Goal: Task Accomplishment & Management: Complete application form

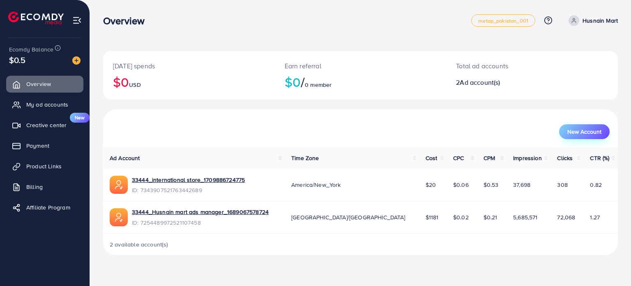
click at [573, 129] on span "New Account" at bounding box center [585, 132] width 34 height 6
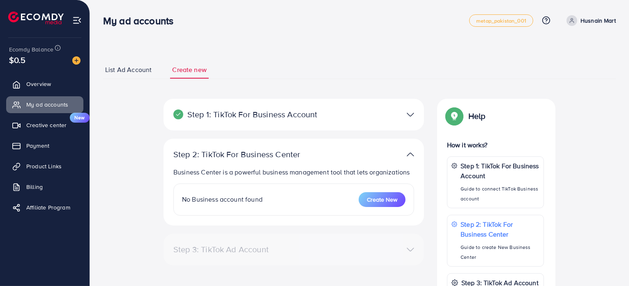
click at [573, 133] on div "Step 1: TikTok For Business Account Connect to TikTok for Business to access al…" at bounding box center [360, 268] width 526 height 339
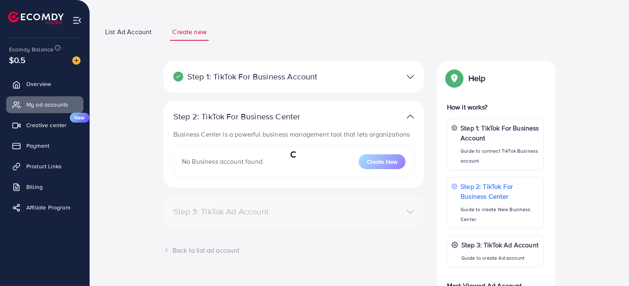
select select
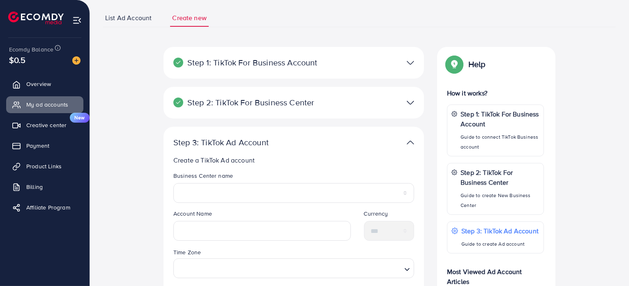
scroll to position [82, 0]
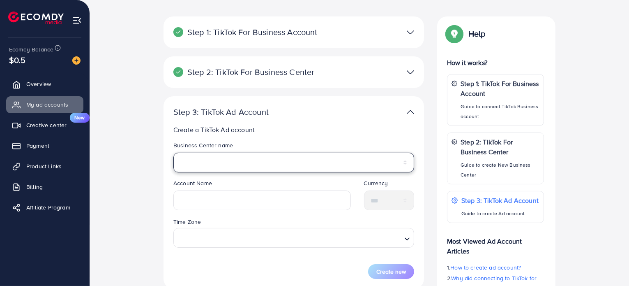
click at [401, 156] on select "**********" at bounding box center [293, 163] width 241 height 20
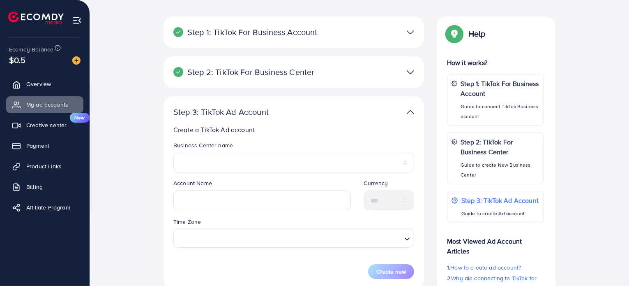
click at [143, 191] on div "**********" at bounding box center [360, 185] width 526 height 339
click at [122, 209] on div "**********" at bounding box center [360, 185] width 526 height 339
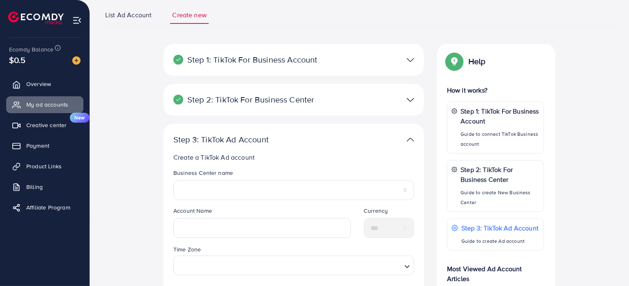
scroll to position [51, 0]
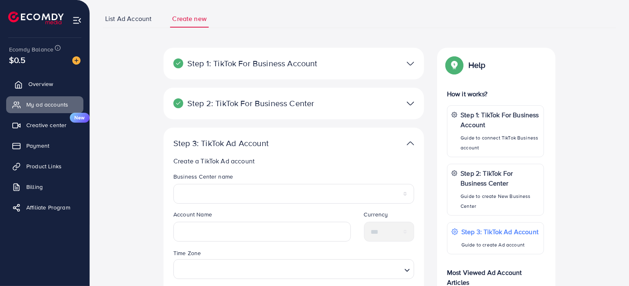
click at [23, 86] on link "Overview" at bounding box center [44, 84] width 77 height 16
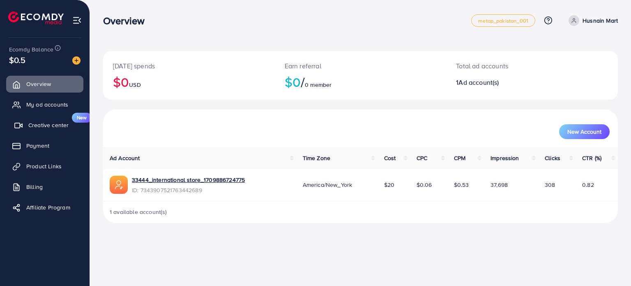
click at [36, 127] on span "Creative center" at bounding box center [48, 125] width 40 height 8
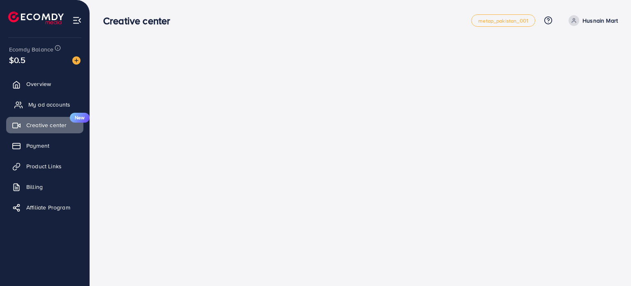
click at [40, 106] on span "My ad accounts" at bounding box center [49, 104] width 42 height 8
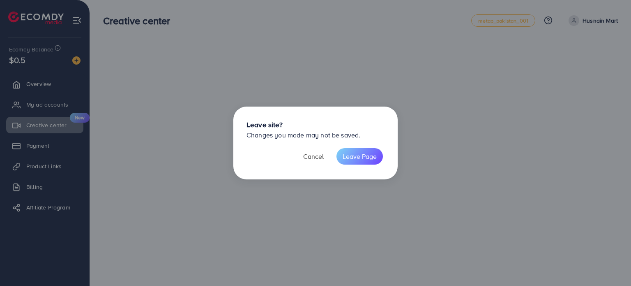
click at [317, 159] on button "Cancel" at bounding box center [313, 156] width 33 height 16
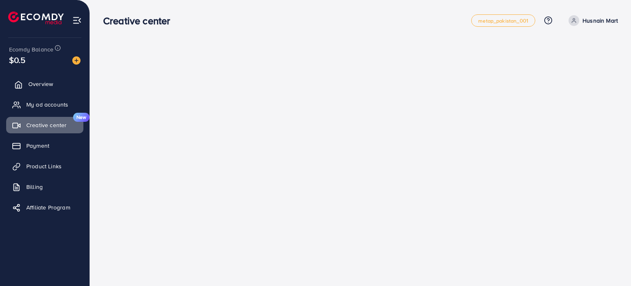
click at [31, 82] on span "Overview" at bounding box center [40, 84] width 25 height 8
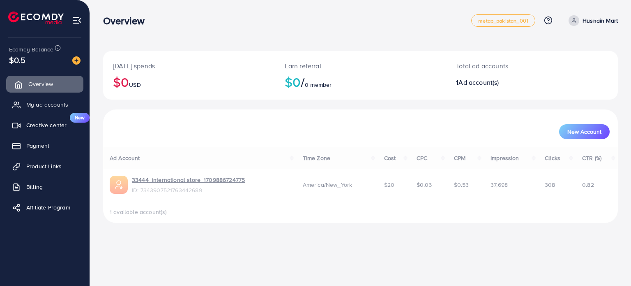
click at [31, 82] on span "Overview" at bounding box center [40, 84] width 25 height 8
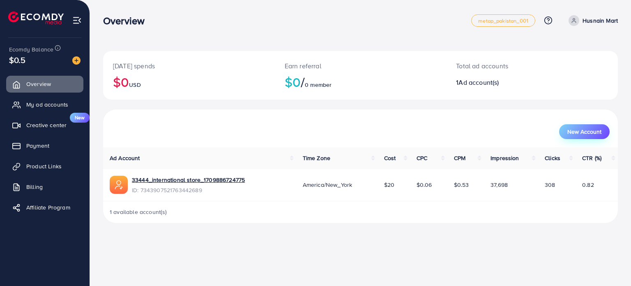
click at [578, 131] on span "New Account" at bounding box center [585, 132] width 34 height 6
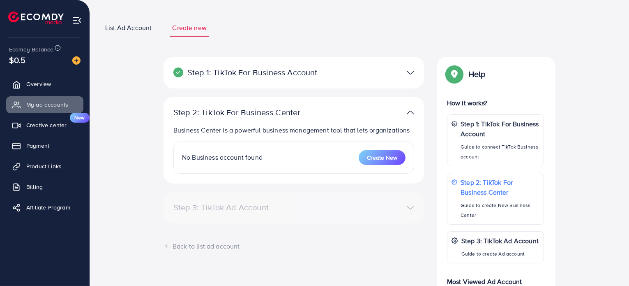
scroll to position [82, 0]
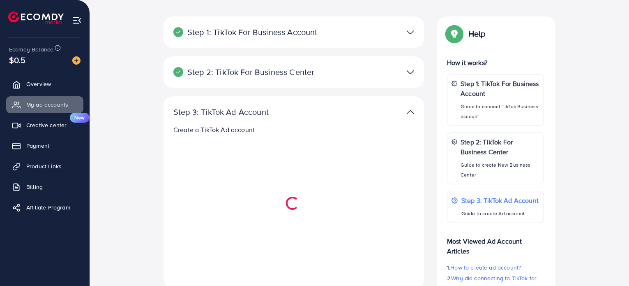
select select
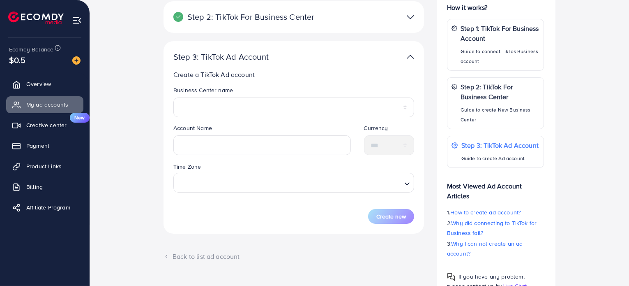
scroll to position [123, 0]
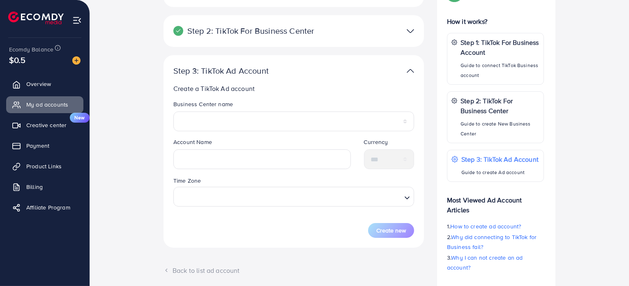
click at [134, 215] on div "**********" at bounding box center [360, 144] width 526 height 339
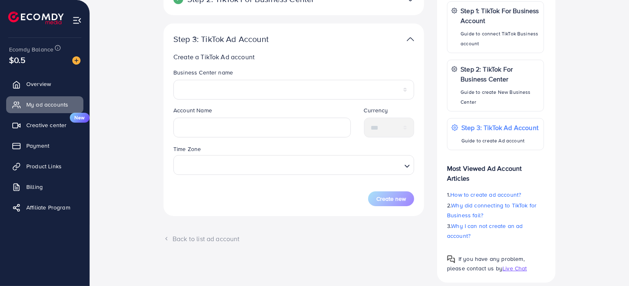
scroll to position [164, 0]
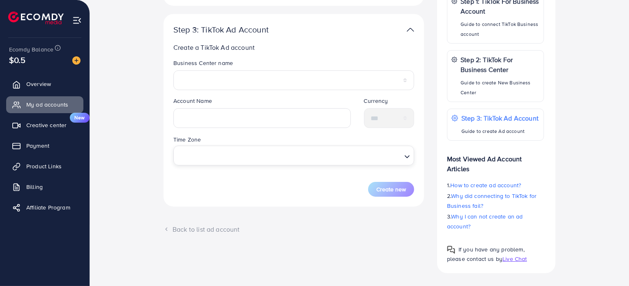
click at [210, 157] on input "Search for option" at bounding box center [289, 155] width 224 height 15
click at [155, 161] on div "**********" at bounding box center [360, 103] width 526 height 339
click at [197, 117] on input "text" at bounding box center [262, 118] width 178 height 20
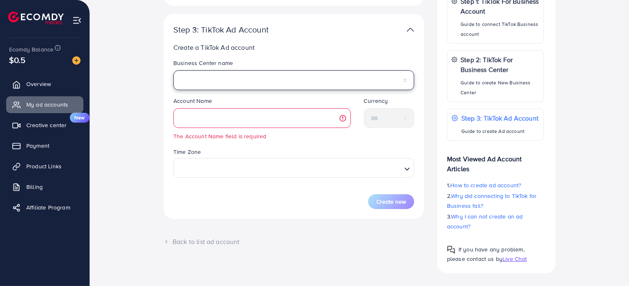
click at [202, 81] on select "**********" at bounding box center [293, 80] width 241 height 20
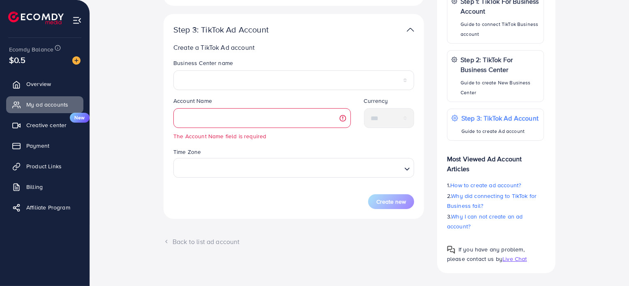
click at [145, 118] on div "**********" at bounding box center [360, 103] width 526 height 339
click at [202, 116] on input "text" at bounding box center [262, 118] width 178 height 20
click at [140, 130] on div "**********" at bounding box center [360, 103] width 526 height 339
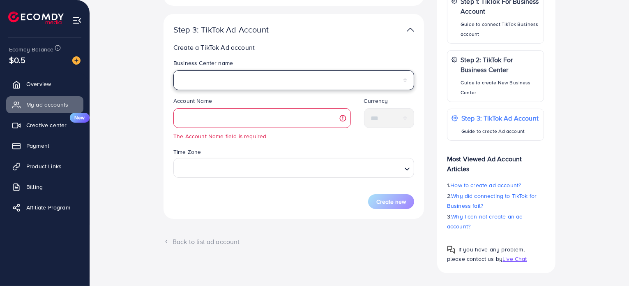
click at [217, 77] on select "**********" at bounding box center [293, 80] width 241 height 20
click at [201, 75] on select "**********" at bounding box center [293, 80] width 241 height 20
click at [200, 79] on select "**********" at bounding box center [293, 80] width 241 height 20
click at [199, 79] on select "**********" at bounding box center [293, 80] width 241 height 20
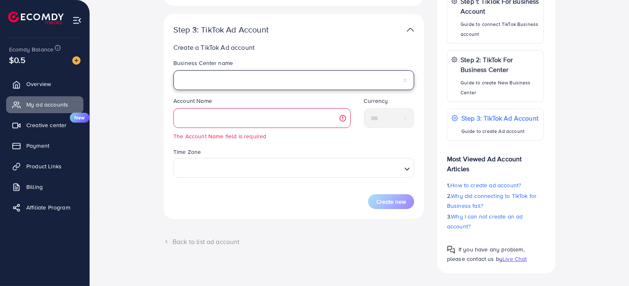
click at [199, 79] on select "**********" at bounding box center [293, 80] width 241 height 20
click at [407, 81] on select "**********" at bounding box center [293, 80] width 241 height 20
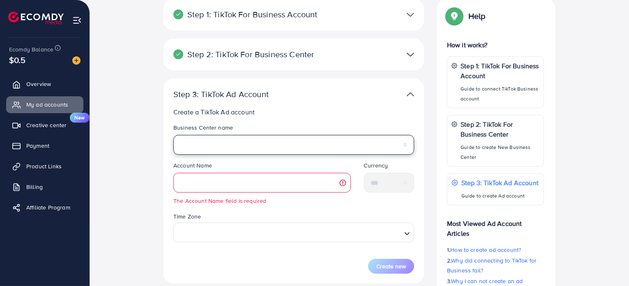
scroll to position [41, 0]
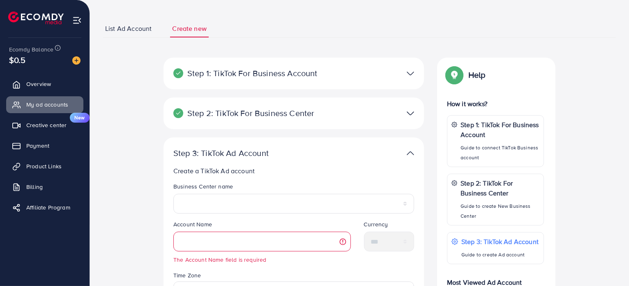
click at [301, 113] on p "Step 2: TikTok For Business Center" at bounding box center [251, 113] width 156 height 10
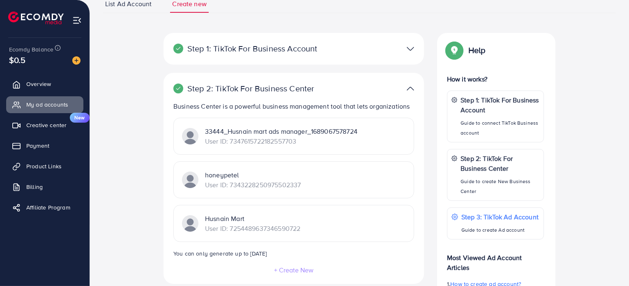
scroll to position [51, 0]
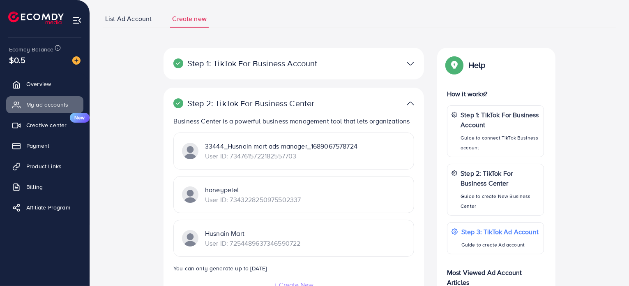
click at [408, 62] on img at bounding box center [410, 64] width 7 height 12
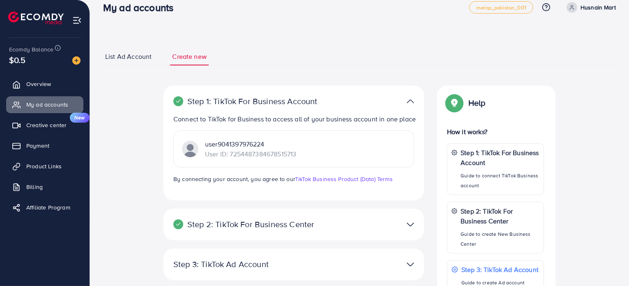
scroll to position [10, 0]
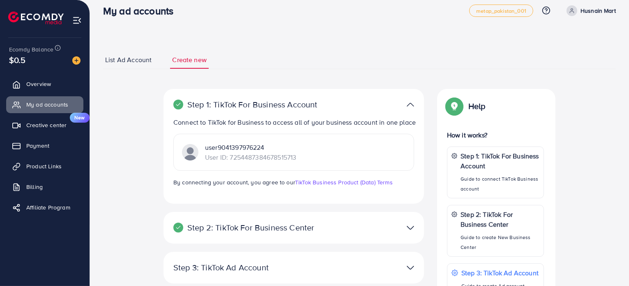
click at [191, 160] on img at bounding box center [190, 152] width 16 height 16
click at [236, 162] on p "User ID: 7254487384678515713" at bounding box center [250, 157] width 91 height 10
click at [310, 149] on div "user9041397976224 User ID: 7254487384678515713" at bounding box center [293, 152] width 241 height 37
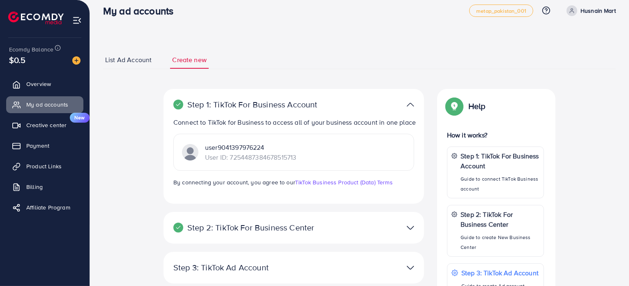
click at [311, 150] on div "user9041397976224 User ID: 7254487384678515713" at bounding box center [293, 152] width 241 height 37
click at [150, 148] on div "**********" at bounding box center [360, 258] width 526 height 339
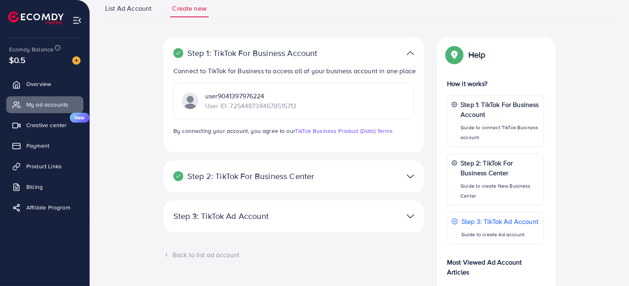
scroll to position [174, 0]
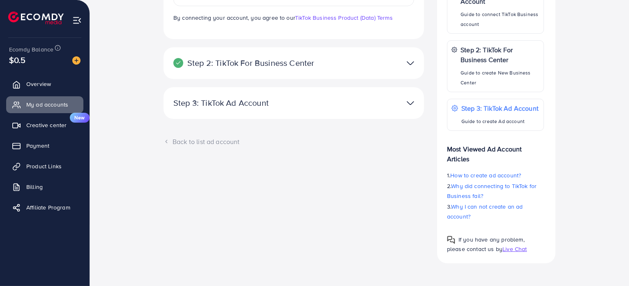
click at [408, 69] on img at bounding box center [410, 63] width 7 height 12
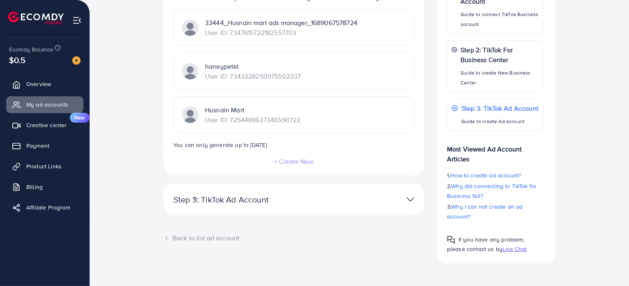
click at [326, 120] on div "Husnain Mart User ID: 7254489637346590722" at bounding box center [293, 114] width 241 height 37
click at [320, 79] on div "honeypetel User ID: 7343228250975502337" at bounding box center [293, 71] width 241 height 37
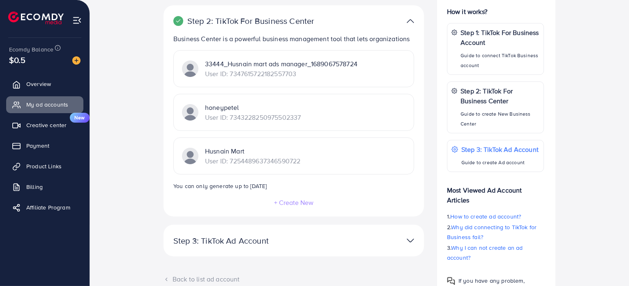
click at [322, 75] on p "User ID: 7347615722182557703" at bounding box center [281, 74] width 153 height 10
click at [511, 161] on p "Guide to create Ad account" at bounding box center [500, 162] width 78 height 10
click at [237, 187] on small "You can only generate up to [DATE]" at bounding box center [219, 186] width 93 height 8
click at [272, 200] on div "+ Create New" at bounding box center [293, 201] width 241 height 9
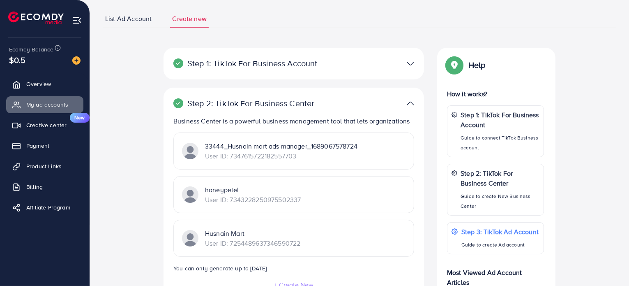
click at [249, 153] on p "User ID: 7347615722182557703" at bounding box center [281, 156] width 153 height 10
click at [196, 149] on img at bounding box center [190, 151] width 16 height 16
click at [266, 119] on p "Business Center is a powerful business management tool that lets organizations" at bounding box center [295, 121] width 244 height 10
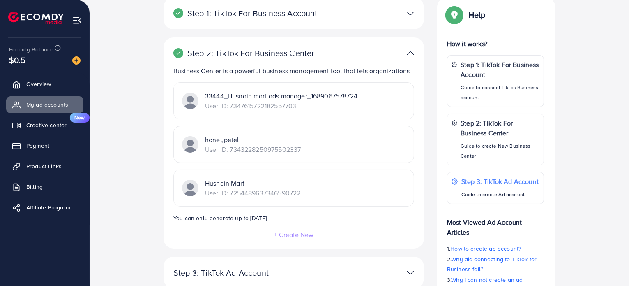
scroll to position [174, 0]
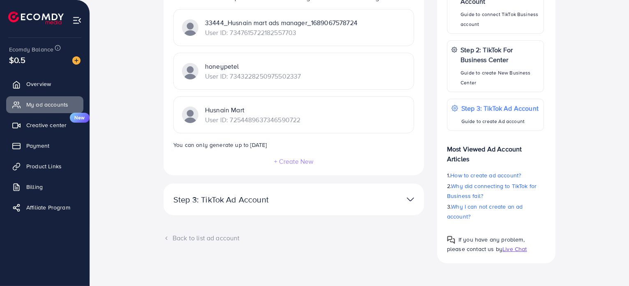
click at [240, 144] on small "You can only generate up to [DATE]" at bounding box center [219, 145] width 93 height 8
click at [149, 154] on div "**********" at bounding box center [360, 93] width 526 height 339
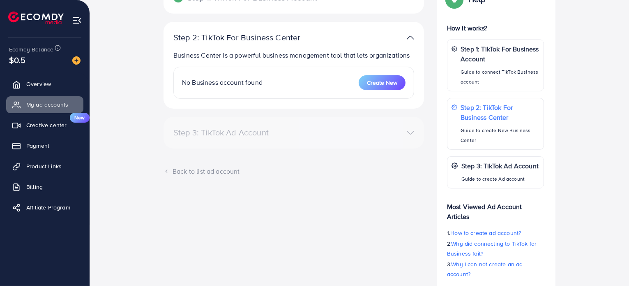
scroll to position [123, 0]
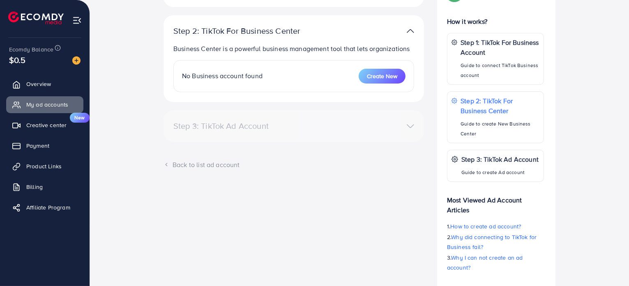
select select
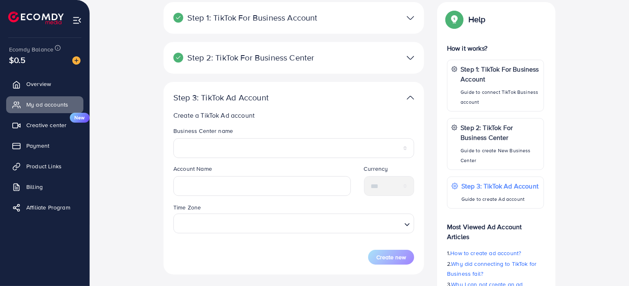
scroll to position [82, 0]
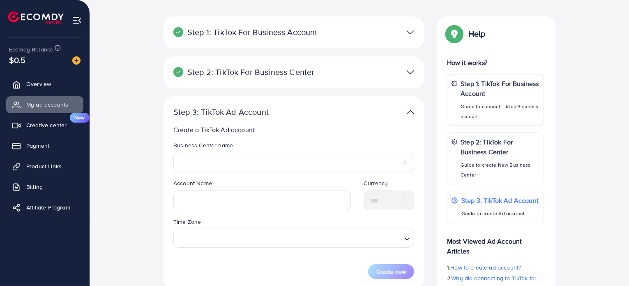
click at [411, 75] on img at bounding box center [410, 72] width 7 height 12
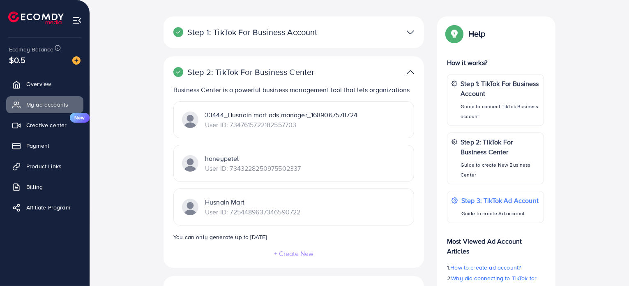
click at [411, 75] on img at bounding box center [410, 72] width 7 height 12
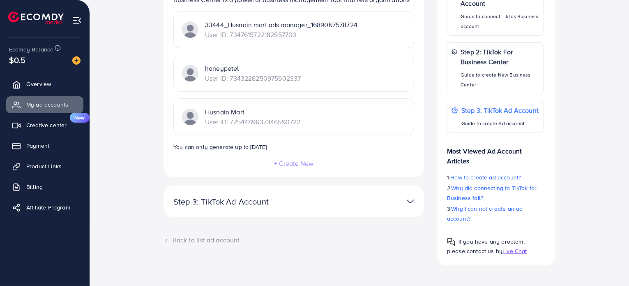
scroll to position [174, 0]
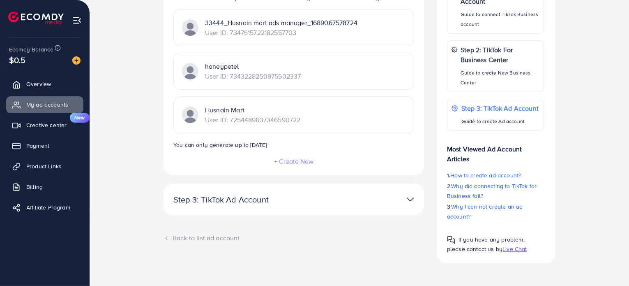
click at [408, 198] on img at bounding box center [410, 199] width 7 height 12
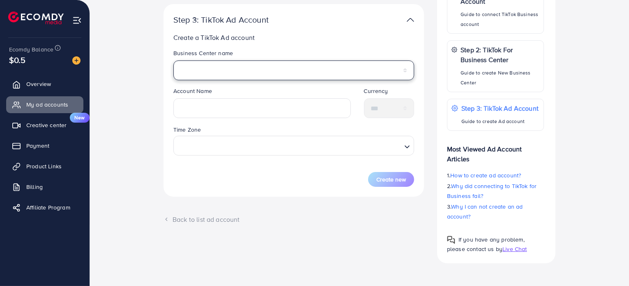
click at [221, 69] on select "**********" at bounding box center [293, 70] width 241 height 20
click at [221, 68] on select "**********" at bounding box center [293, 70] width 241 height 20
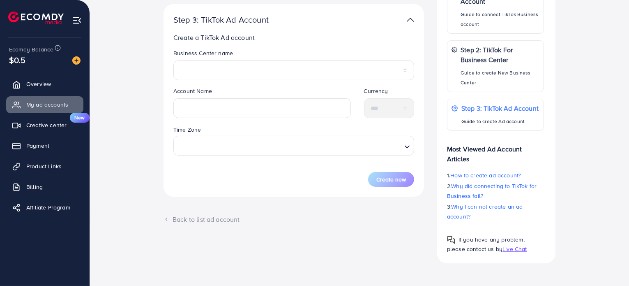
click at [151, 84] on div "**********" at bounding box center [360, 93] width 526 height 339
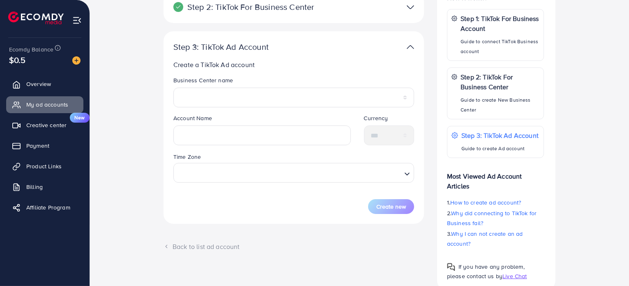
scroll to position [133, 0]
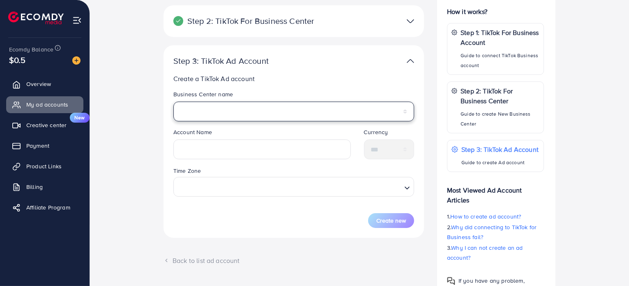
click at [226, 107] on select "**********" at bounding box center [293, 112] width 241 height 20
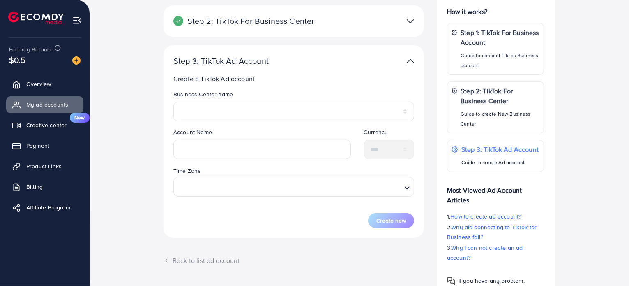
click at [140, 123] on div "**********" at bounding box center [360, 134] width 526 height 339
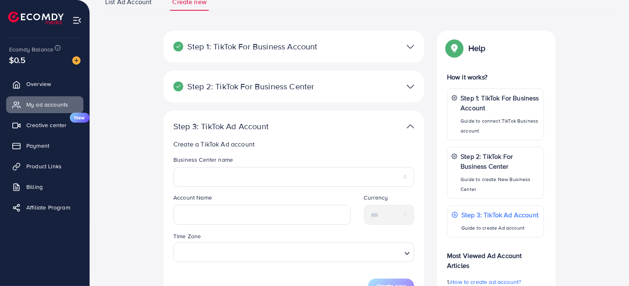
scroll to position [10, 0]
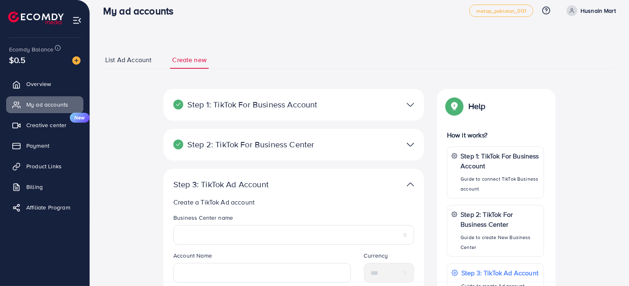
click at [411, 103] on img at bounding box center [410, 105] width 7 height 12
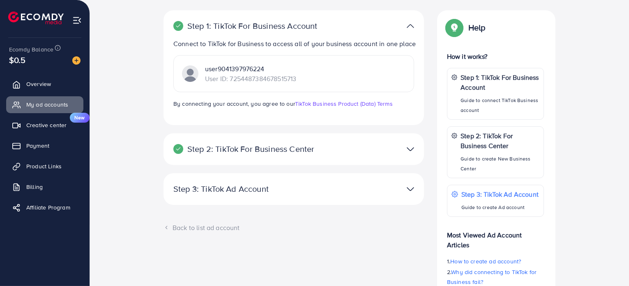
scroll to position [92, 0]
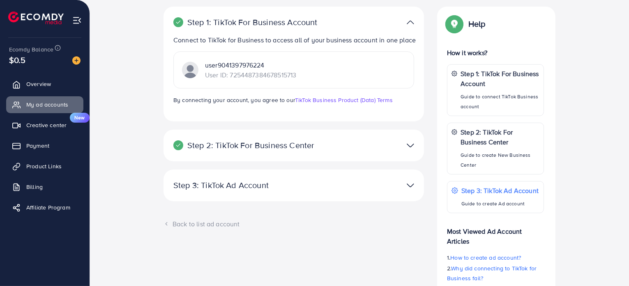
click at [298, 161] on div "Step 2: TikTok For Business Center Business Center is a powerful business manag…" at bounding box center [294, 145] width 261 height 32
click at [411, 151] on img at bounding box center [410, 145] width 7 height 12
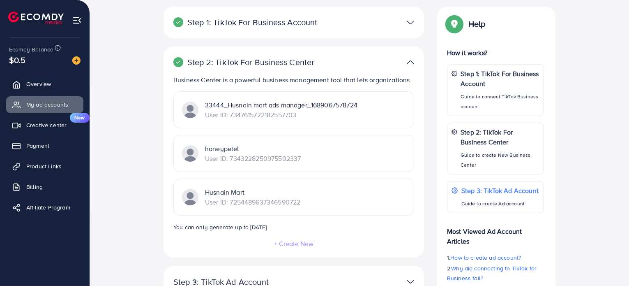
scroll to position [133, 0]
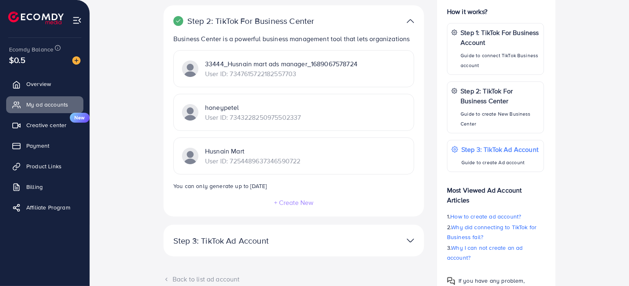
click at [226, 112] on p "User ID: 7343228250975502337" at bounding box center [253, 117] width 96 height 10
click at [189, 113] on img at bounding box center [190, 112] width 16 height 16
click at [237, 63] on p "33444_Husnain mart ads manager_1689067578724" at bounding box center [281, 64] width 153 height 10
click at [229, 118] on p "User ID: 7343228250975502337" at bounding box center [253, 117] width 96 height 10
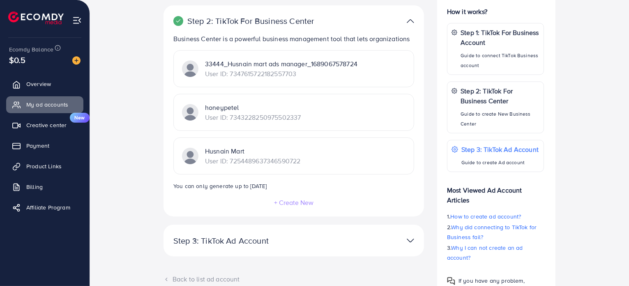
click at [235, 160] on p "User ID: 7254489637346590722" at bounding box center [252, 161] width 95 height 10
click at [413, 73] on div "33444_Husnain mart ads manager_1689067578724 User ID: 7347615722182557703" at bounding box center [293, 68] width 241 height 37
click at [401, 68] on div "33444_Husnain mart ads manager_1689067578724 User ID: 7347615722182557703" at bounding box center [293, 68] width 241 height 37
click at [375, 72] on div "33444_Husnain mart ads manager_1689067578724 User ID: 7347615722182557703" at bounding box center [293, 68] width 241 height 37
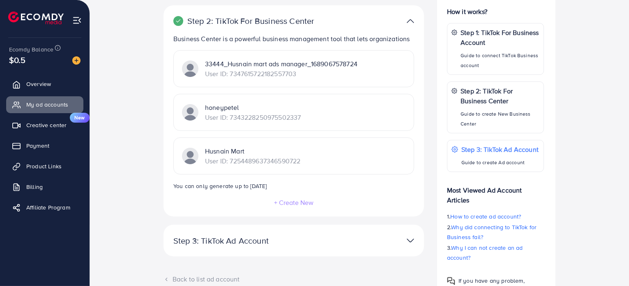
click at [364, 72] on div "33444_Husnain mart ads manager_1689067578724 User ID: 7347615722182557703" at bounding box center [293, 68] width 241 height 37
click at [361, 70] on div "33444_Husnain mart ads manager_1689067578724 User ID: 7347615722182557703" at bounding box center [293, 68] width 241 height 37
click at [301, 167] on div "Husnain Mart User ID: 7254489637346590722" at bounding box center [293, 155] width 241 height 37
drag, startPoint x: 243, startPoint y: 123, endPoint x: 253, endPoint y: 108, distance: 18.7
click at [243, 124] on div "honeypetel User ID: 7343228250975502337" at bounding box center [293, 112] width 241 height 37
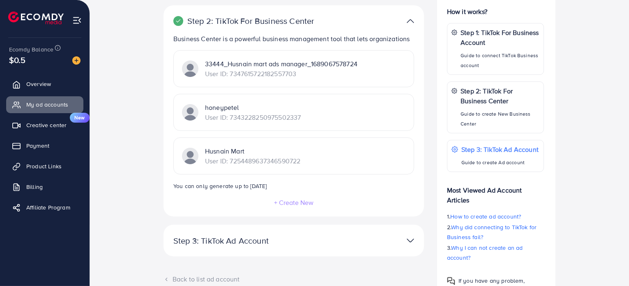
scroll to position [51, 0]
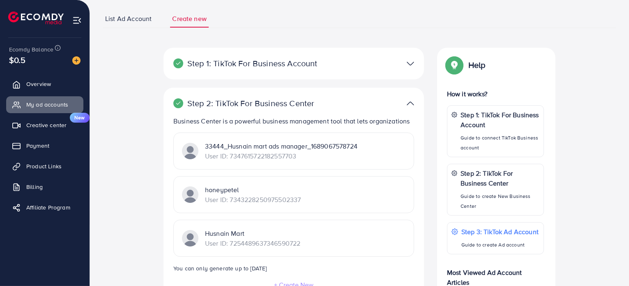
click at [409, 101] on img at bounding box center [410, 103] width 7 height 12
click at [333, 146] on p "33444_Husnain mart ads manager_1689067578724" at bounding box center [281, 146] width 153 height 10
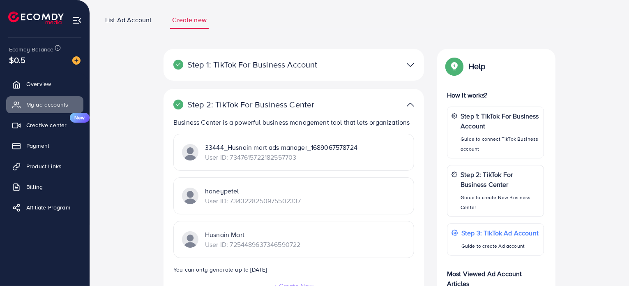
scroll to position [0, 0]
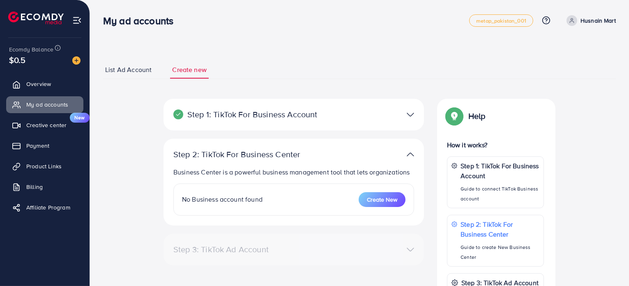
select select
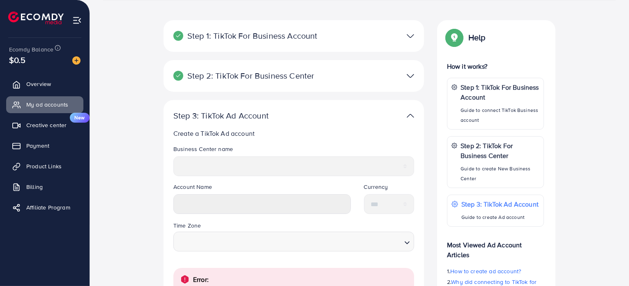
scroll to position [75, 0]
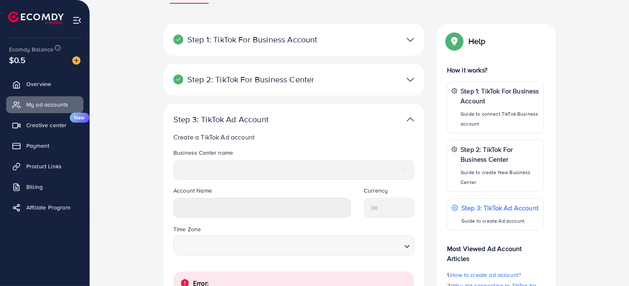
click at [413, 78] on img at bounding box center [410, 80] width 7 height 12
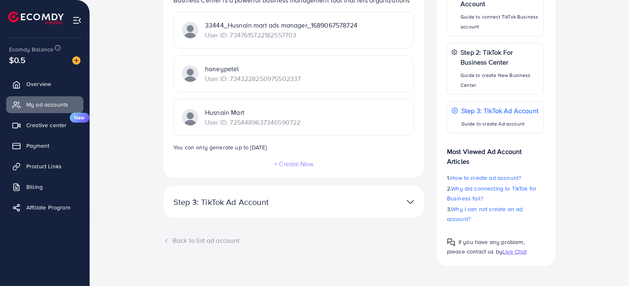
scroll to position [174, 0]
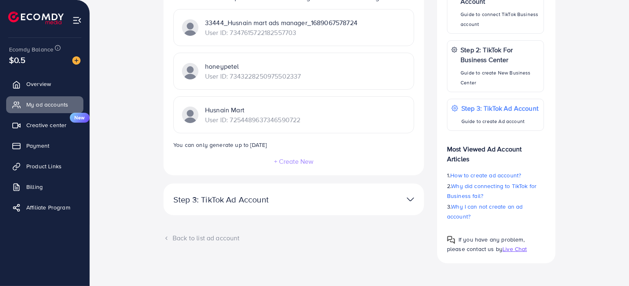
click at [120, 160] on div "**********" at bounding box center [360, 93] width 526 height 339
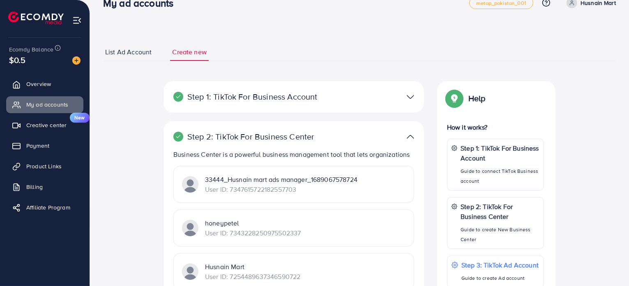
scroll to position [10, 0]
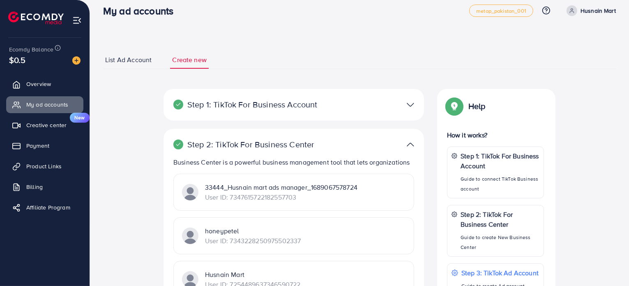
click at [125, 61] on span "List Ad Account" at bounding box center [128, 59] width 46 height 9
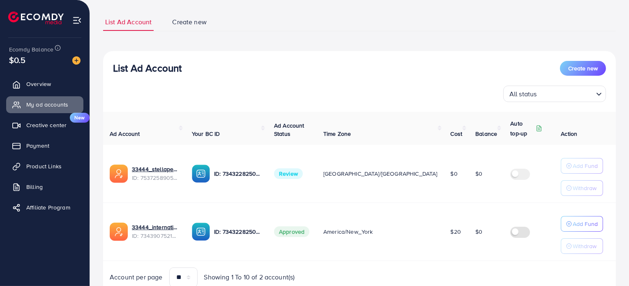
scroll to position [81, 0]
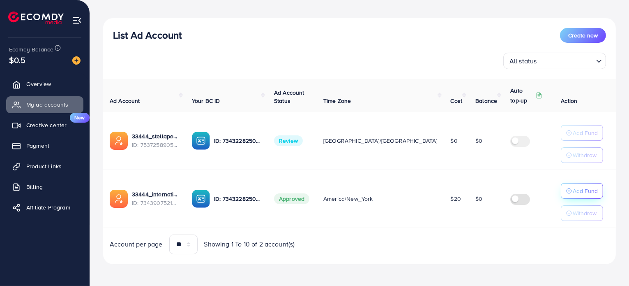
click at [585, 192] on p "Add Fund" at bounding box center [585, 191] width 25 height 10
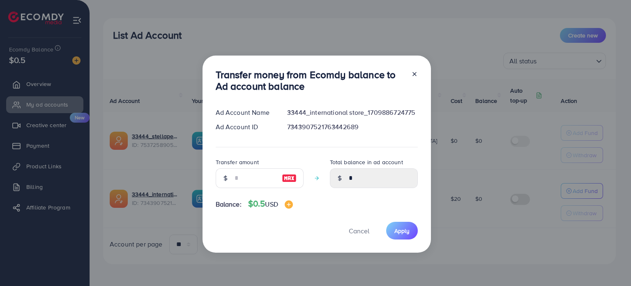
click at [412, 72] on icon at bounding box center [414, 74] width 7 height 7
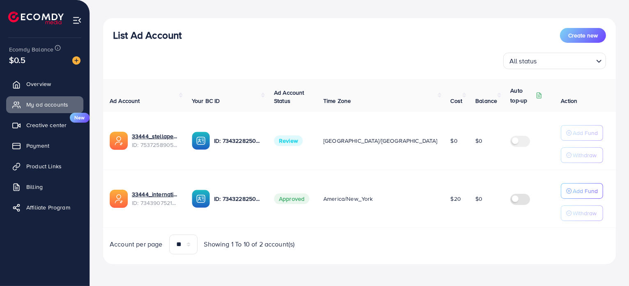
click at [571, 36] on span "Create new" at bounding box center [584, 35] width 30 height 8
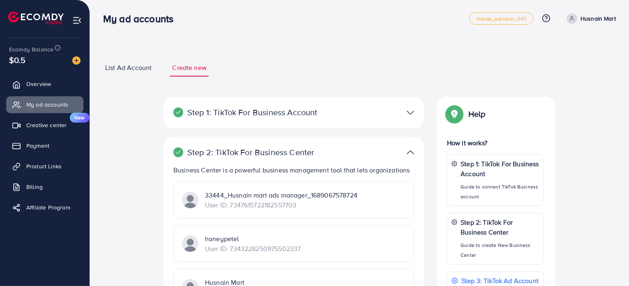
scroll to position [174, 0]
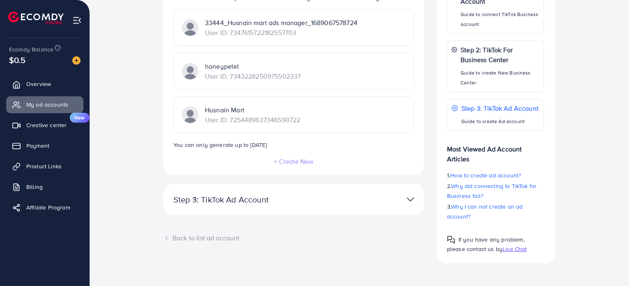
click at [409, 197] on img at bounding box center [410, 199] width 7 height 12
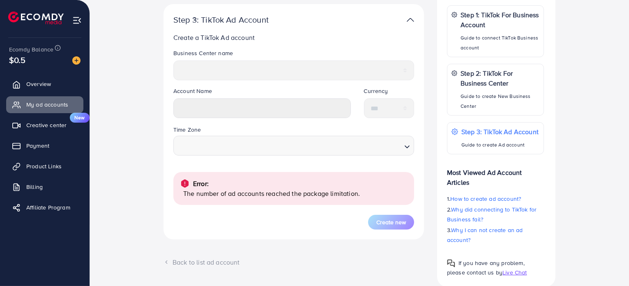
click at [408, 150] on icon "Search for option" at bounding box center [407, 147] width 8 height 8
click at [409, 147] on polyline "Search for option" at bounding box center [407, 147] width 4 height 2
click at [410, 149] on icon "Search for option" at bounding box center [407, 147] width 8 height 8
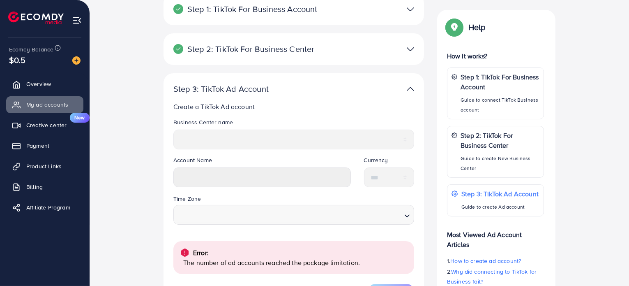
scroll to position [10, 0]
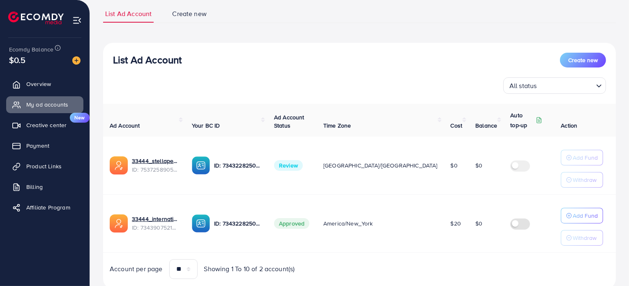
scroll to position [81, 0]
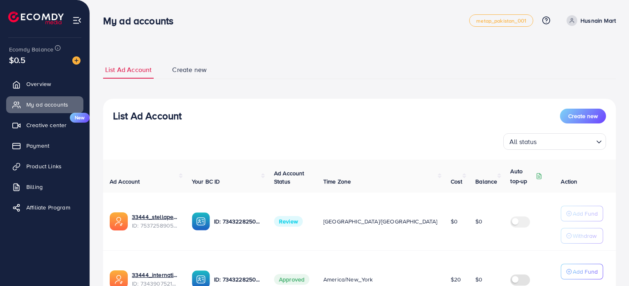
scroll to position [81, 0]
